Goal: Navigation & Orientation: Find specific page/section

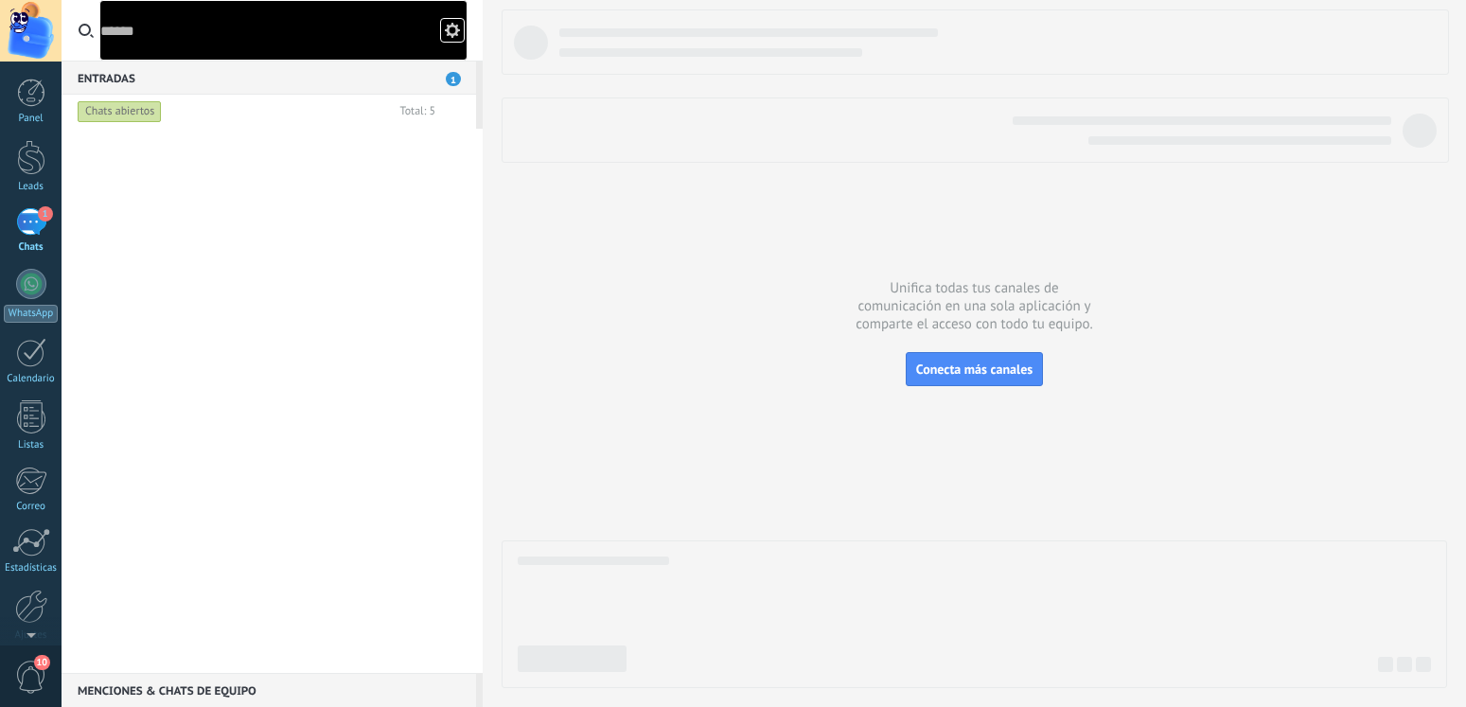
scroll to position [18, 0]
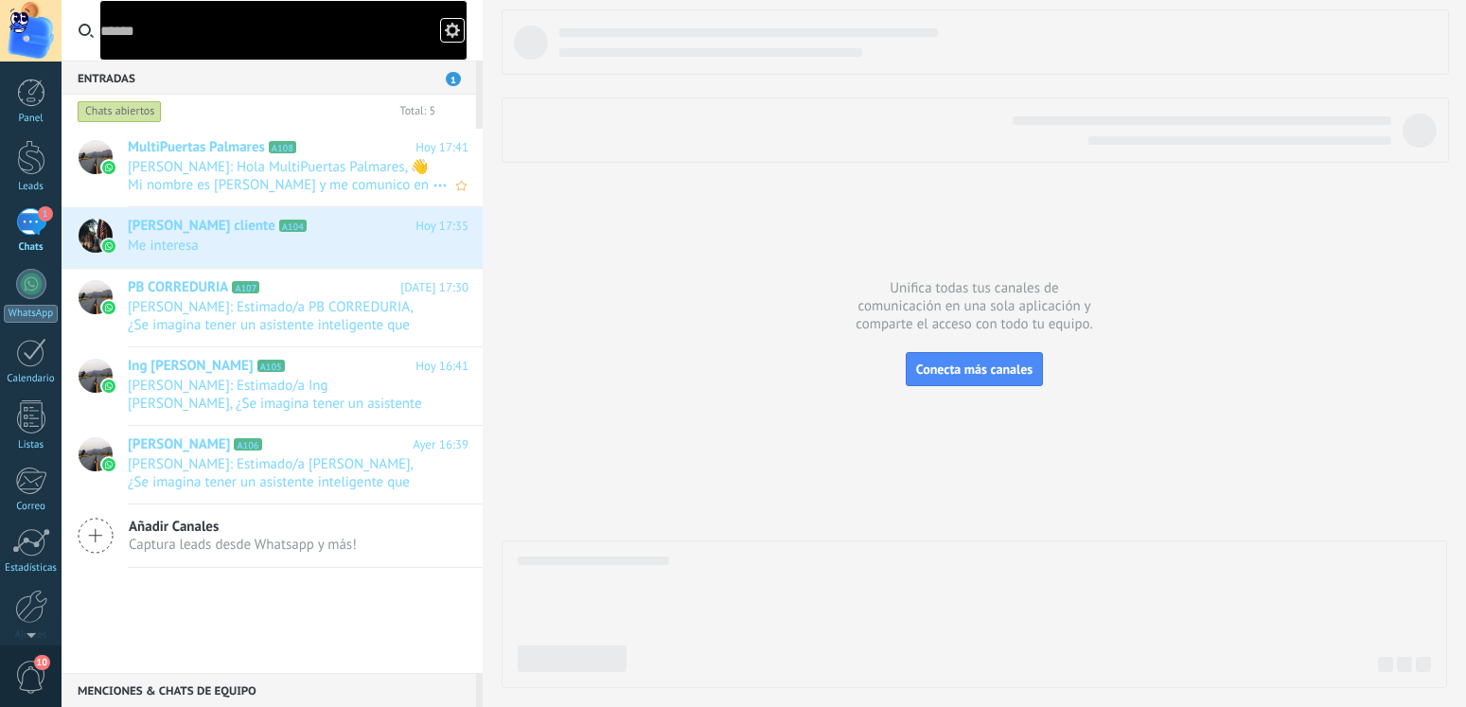
click at [229, 167] on span "[PERSON_NAME]: Hola MultiPuertas Palmares, 👋 Mi nombre es [PERSON_NAME] y me co…" at bounding box center [280, 176] width 305 height 36
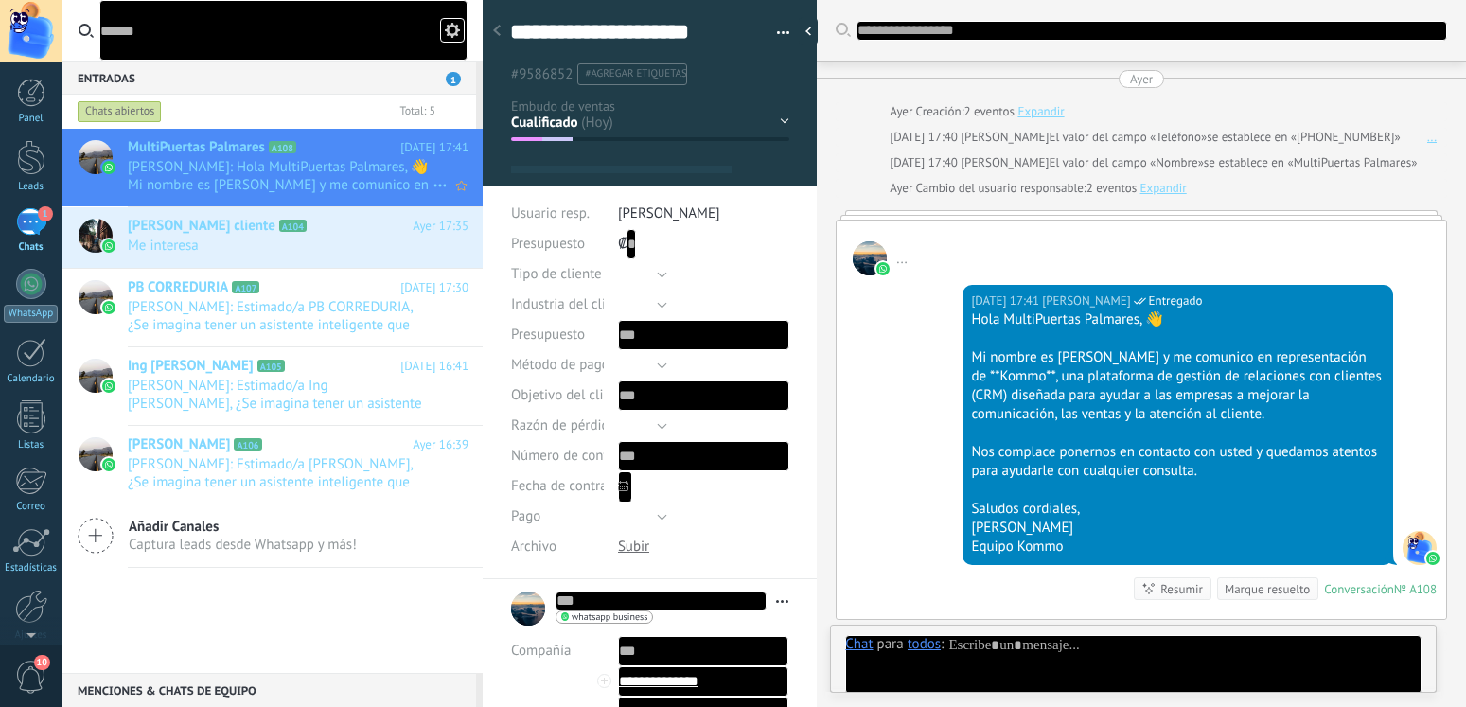
scroll to position [71, 0]
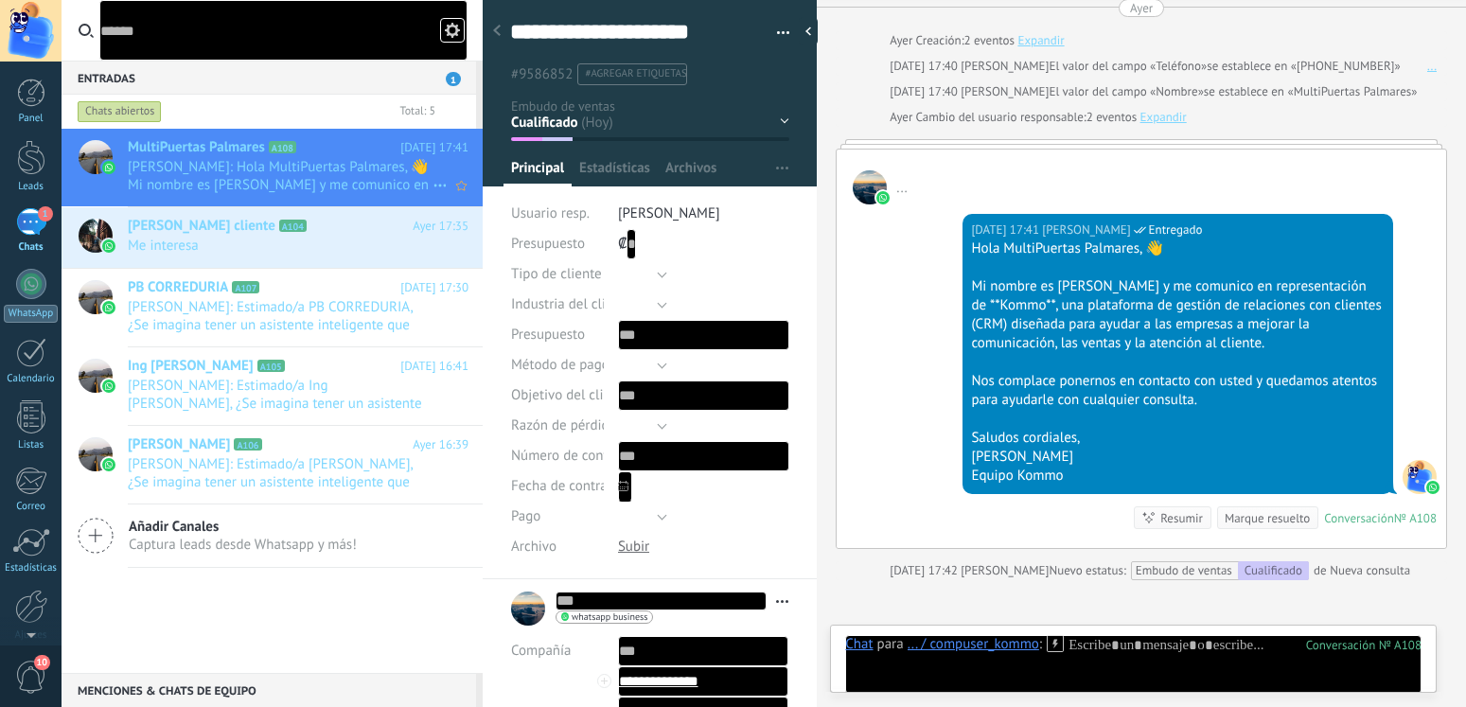
type textarea "**********"
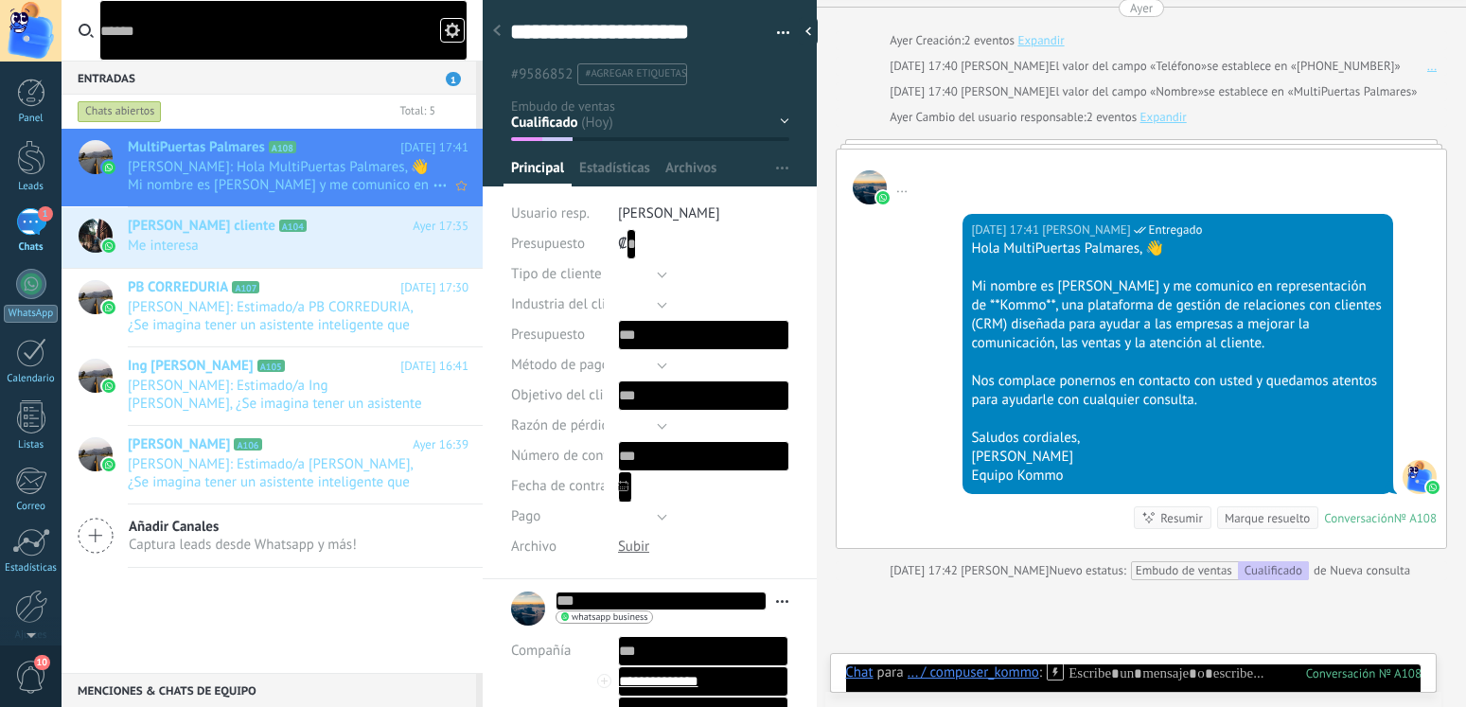
scroll to position [28, 0]
click at [31, 161] on div at bounding box center [31, 157] width 28 height 35
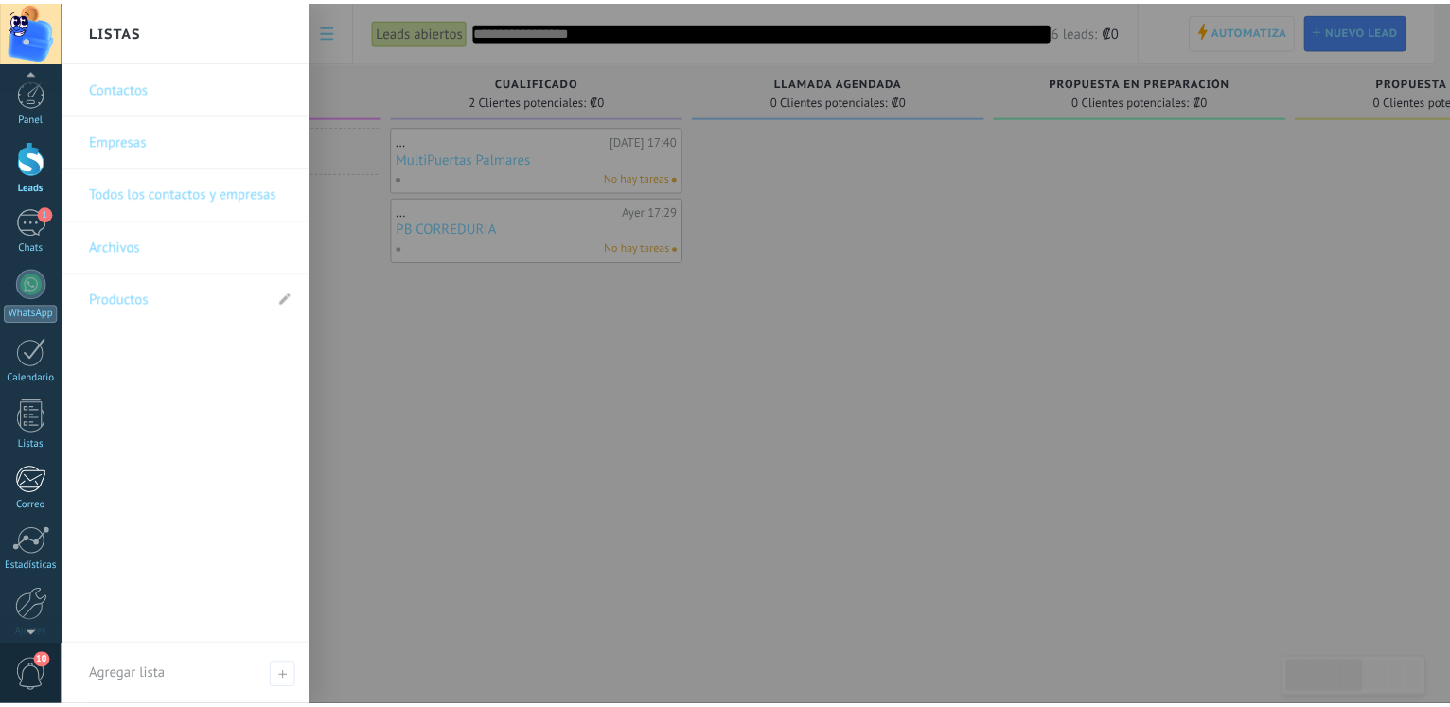
scroll to position [81, 0]
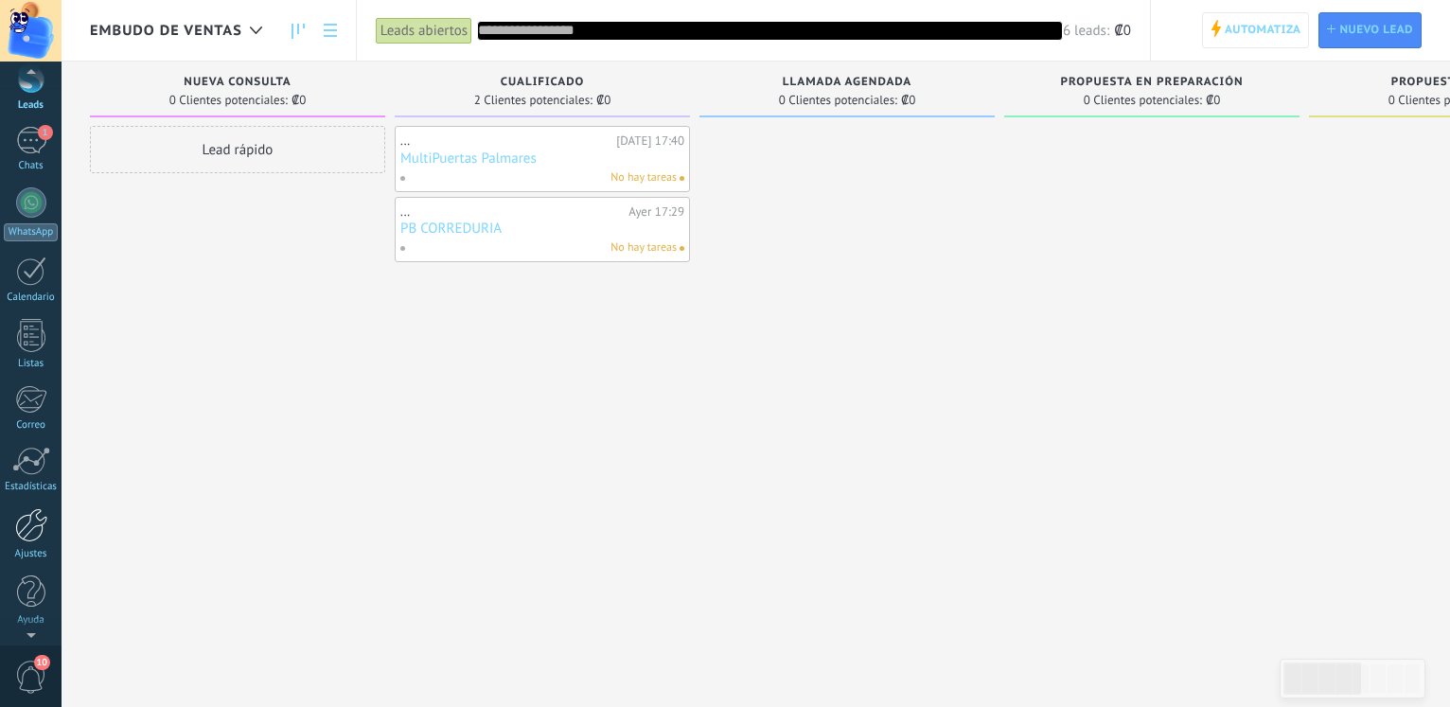
click at [31, 524] on div at bounding box center [31, 525] width 32 height 34
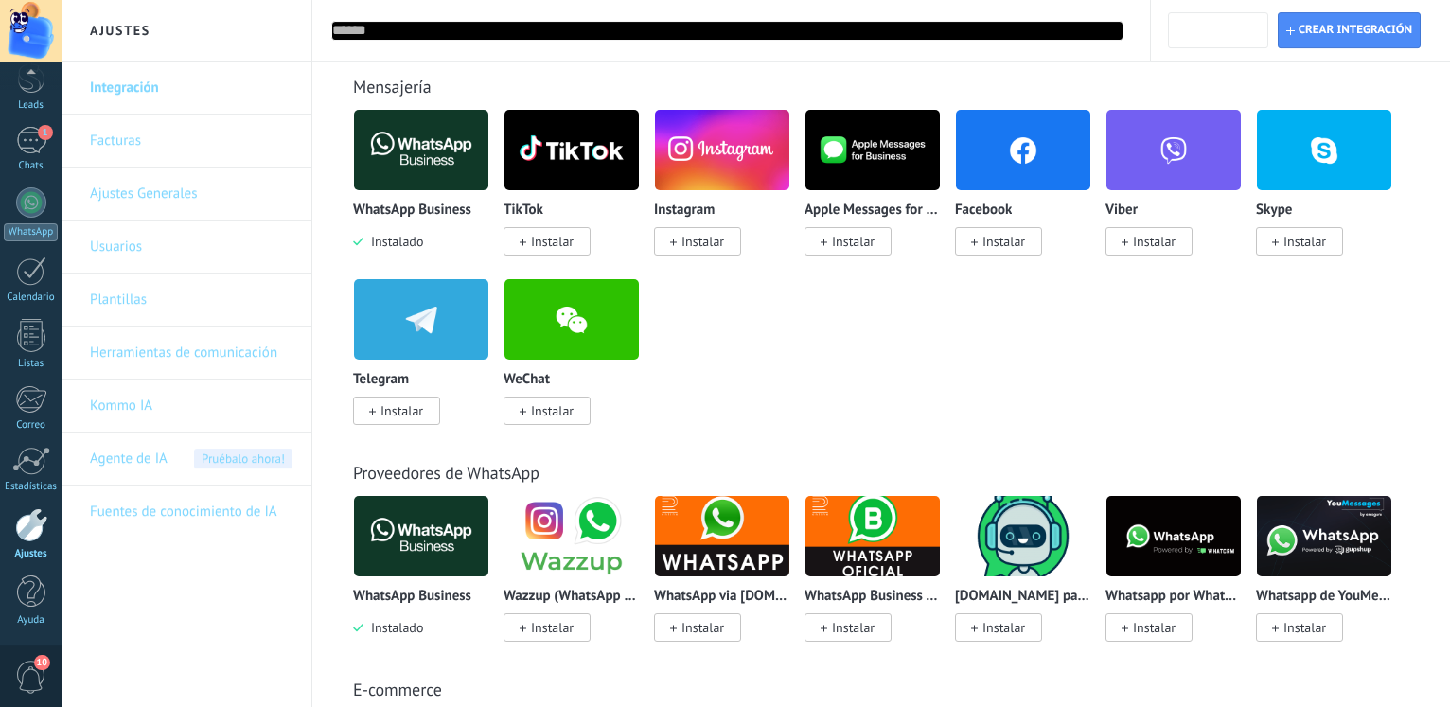
scroll to position [386, 0]
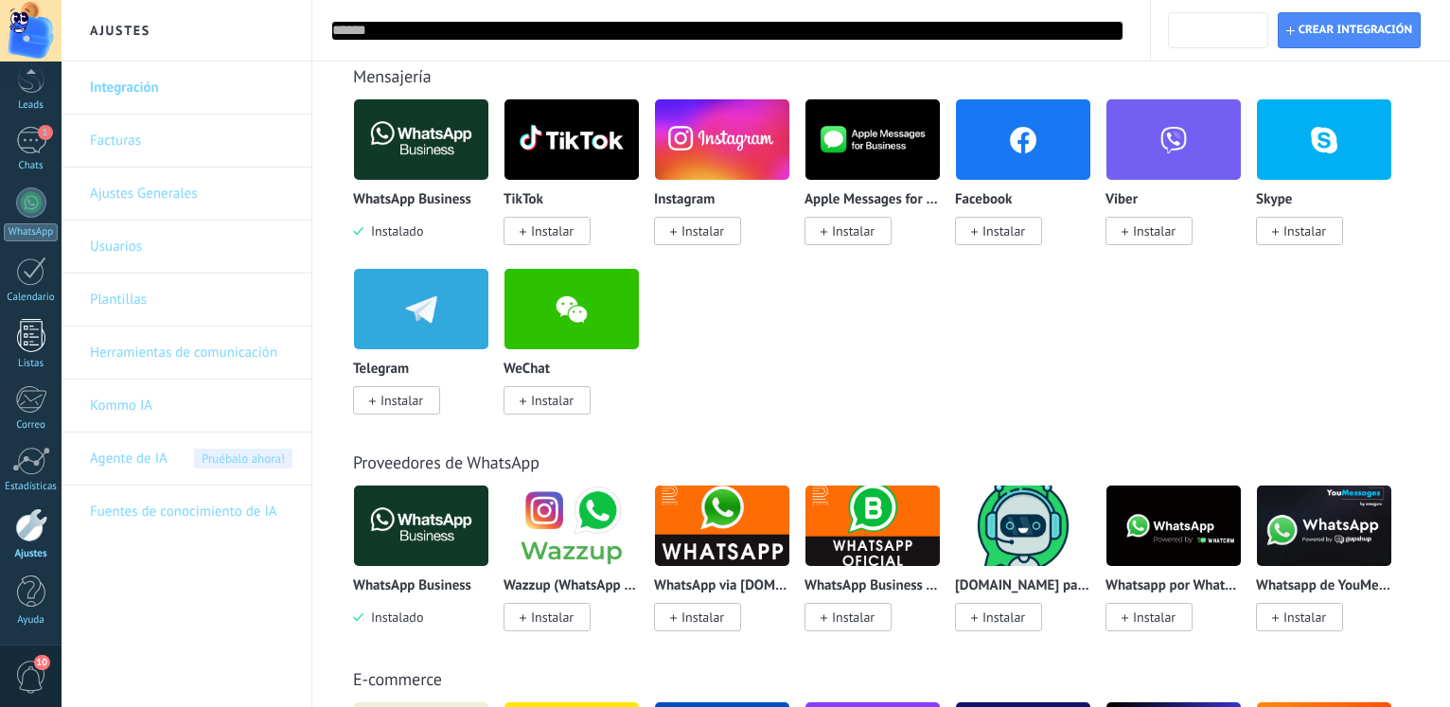
click at [23, 345] on div at bounding box center [31, 335] width 28 height 33
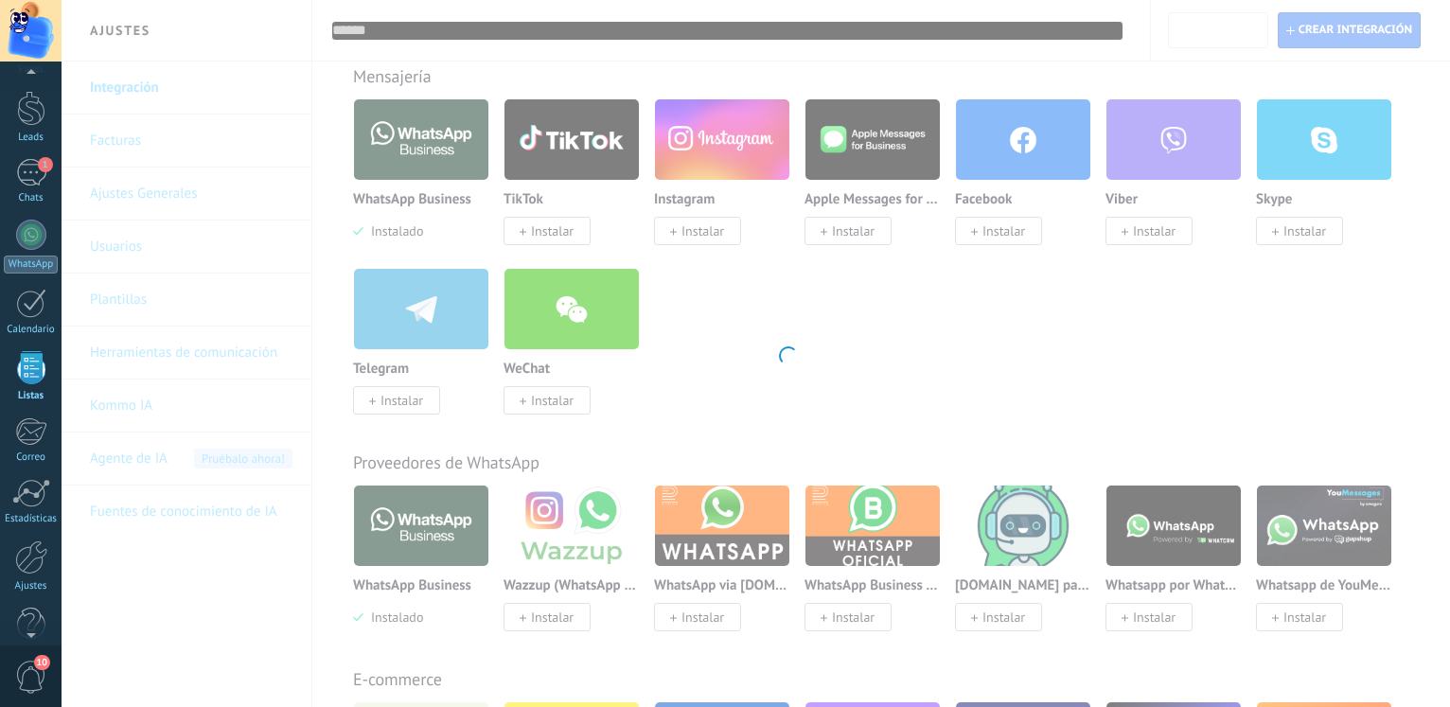
scroll to position [49, 0]
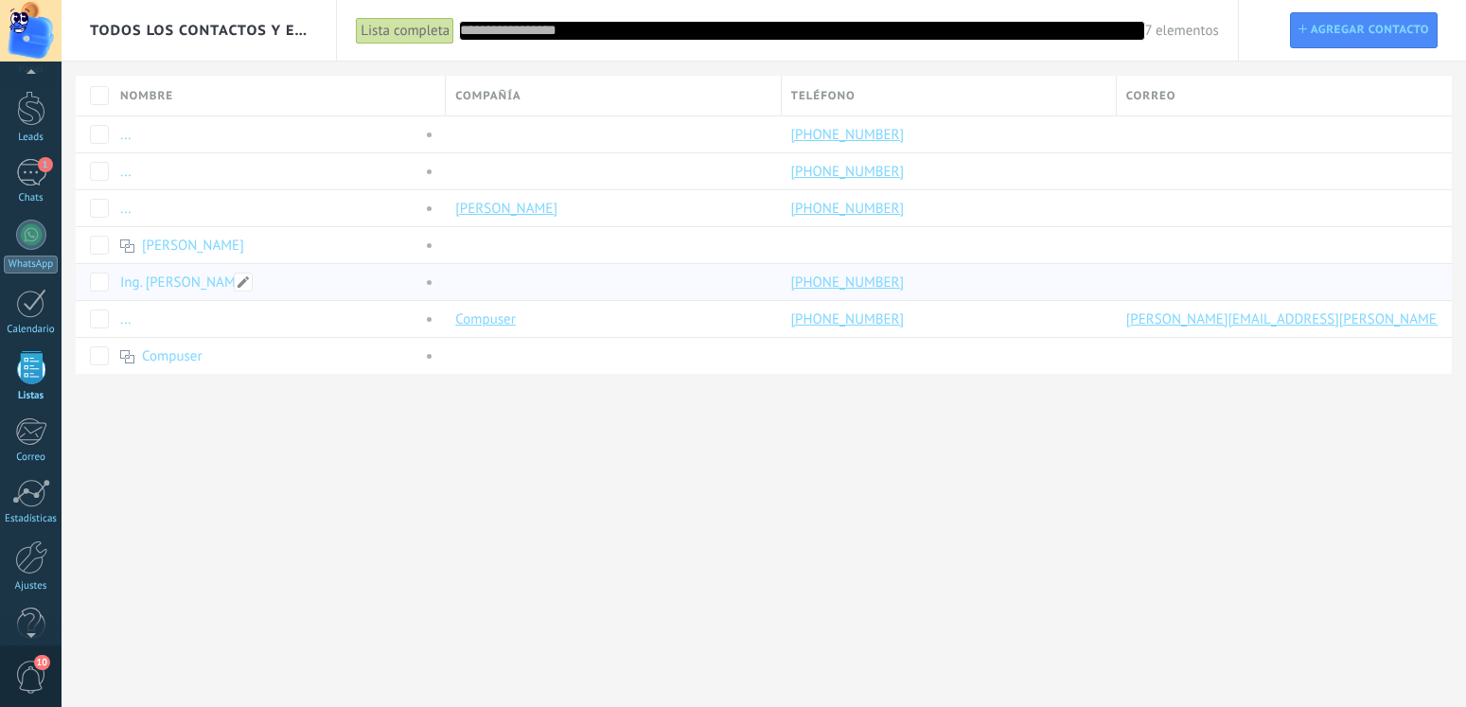
scroll to position [49, 0]
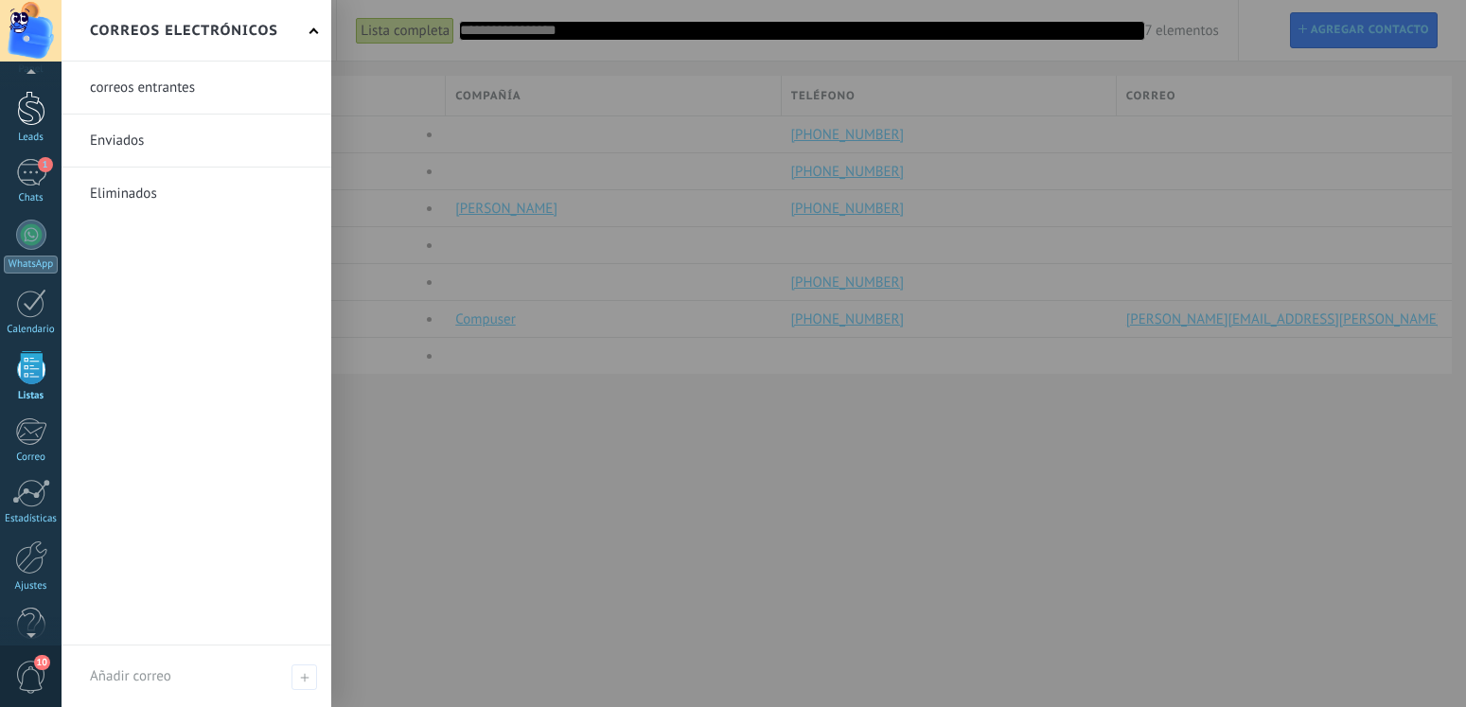
click at [31, 124] on div at bounding box center [31, 108] width 28 height 35
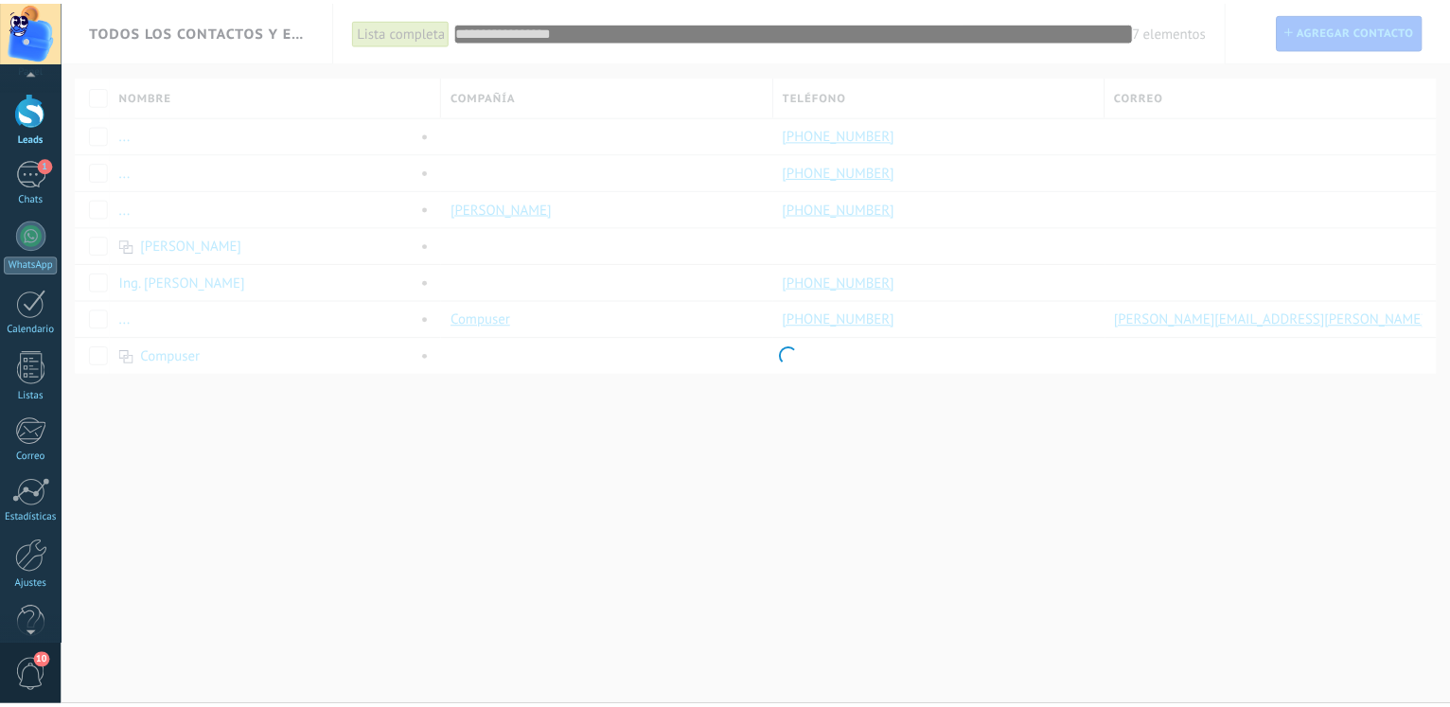
scroll to position [49, 0]
